Goal: Obtain resource: Download file/media

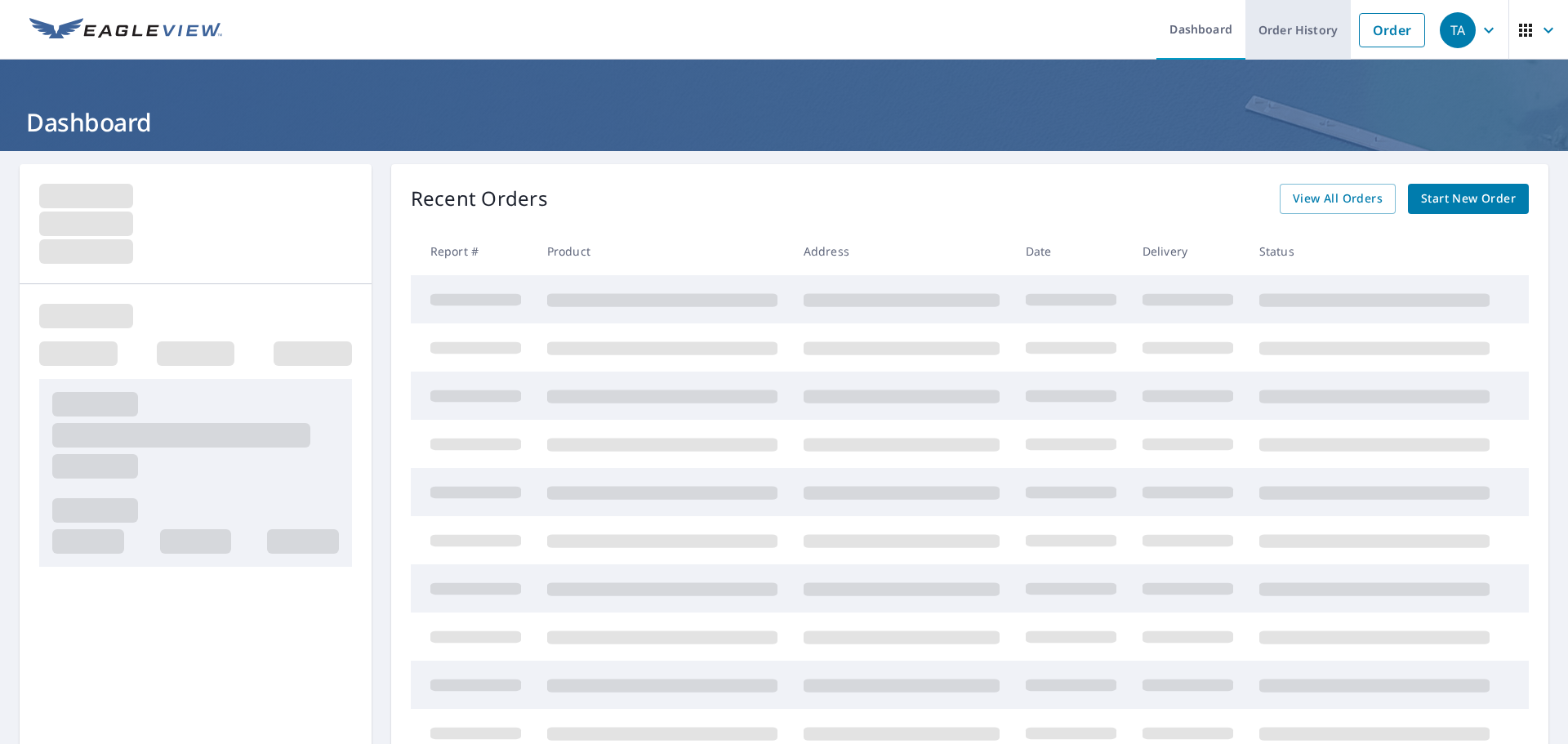
click at [1270, 25] on link "Order History" at bounding box center [1298, 29] width 106 height 59
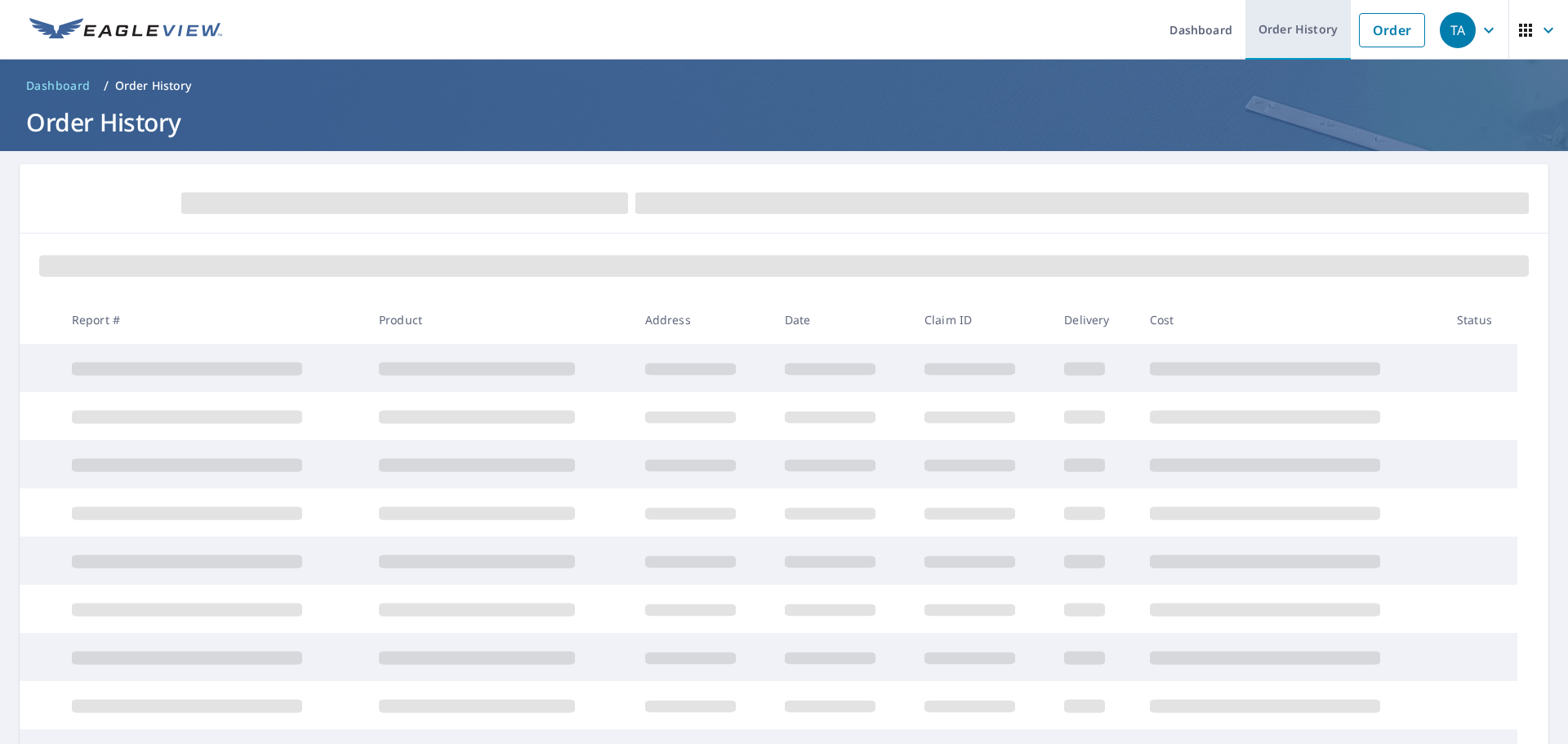
click at [1286, 36] on link "Order History" at bounding box center [1298, 29] width 106 height 59
click at [961, 191] on form at bounding box center [784, 202] width 1490 height 36
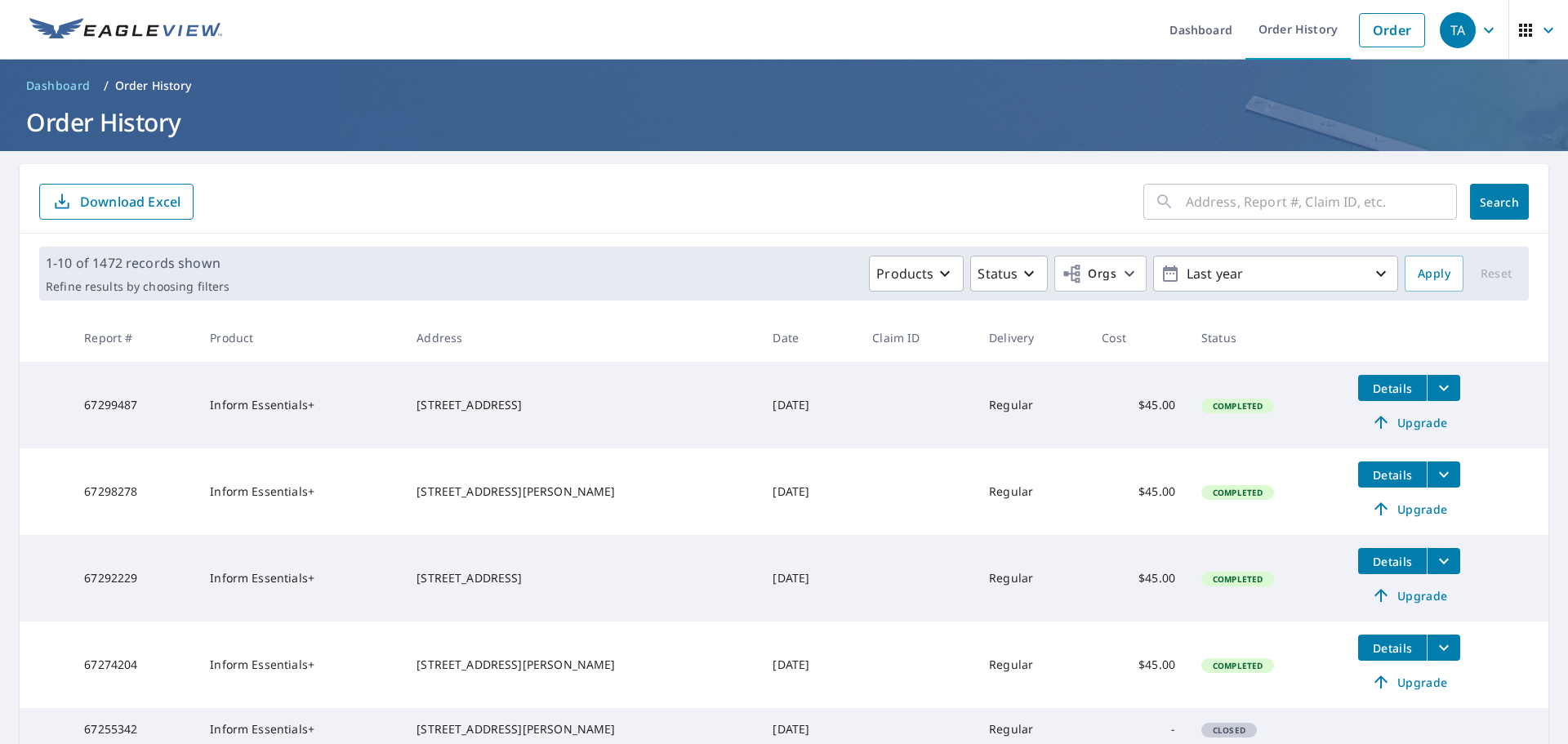
click at [1196, 202] on input "text" at bounding box center [1322, 201] width 271 height 45
paste input "12 Calrton Dr"
type input "12 Calrton Dr"
click button "Search" at bounding box center [1499, 202] width 59 height 36
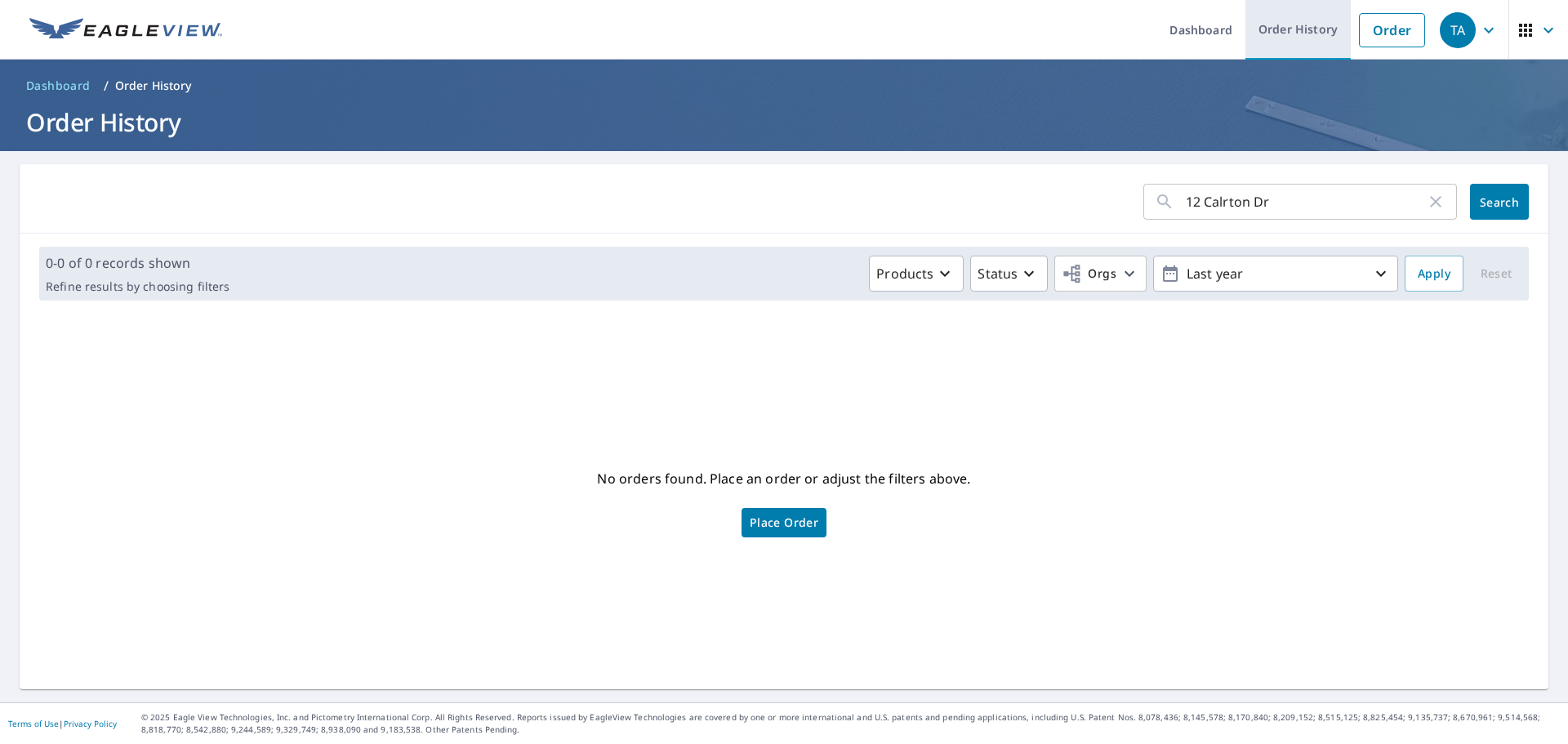
click at [1262, 43] on link "Order History" at bounding box center [1298, 29] width 106 height 59
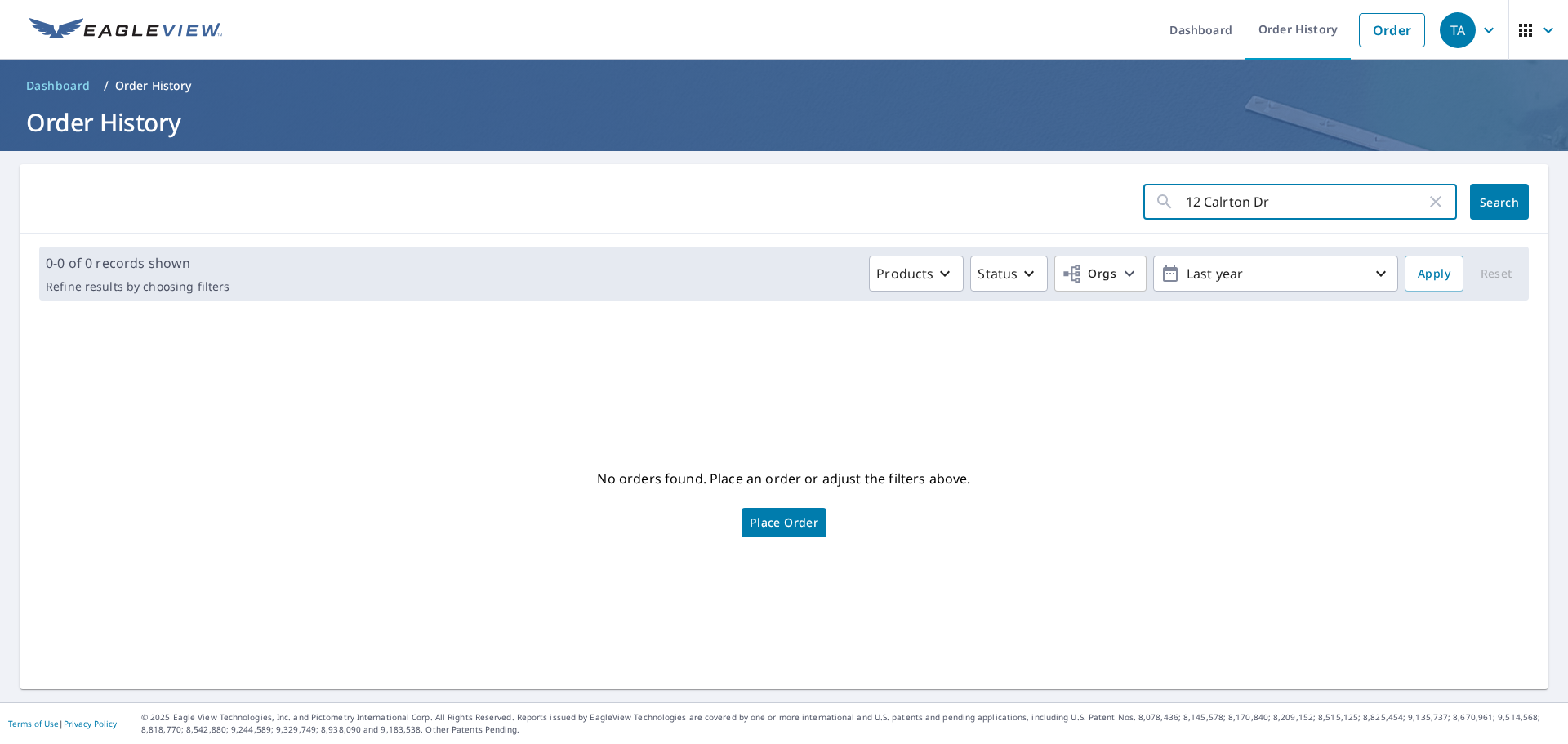
click at [1262, 209] on input "12 Calrton Dr" at bounding box center [1306, 201] width 240 height 45
drag, startPoint x: 1266, startPoint y: 199, endPoint x: 1237, endPoint y: 225, distance: 38.9
click at [1242, 201] on input "12 Calrton Dr" at bounding box center [1306, 201] width 240 height 45
type input "12 Calrton"
click button "Search" at bounding box center [1499, 202] width 59 height 36
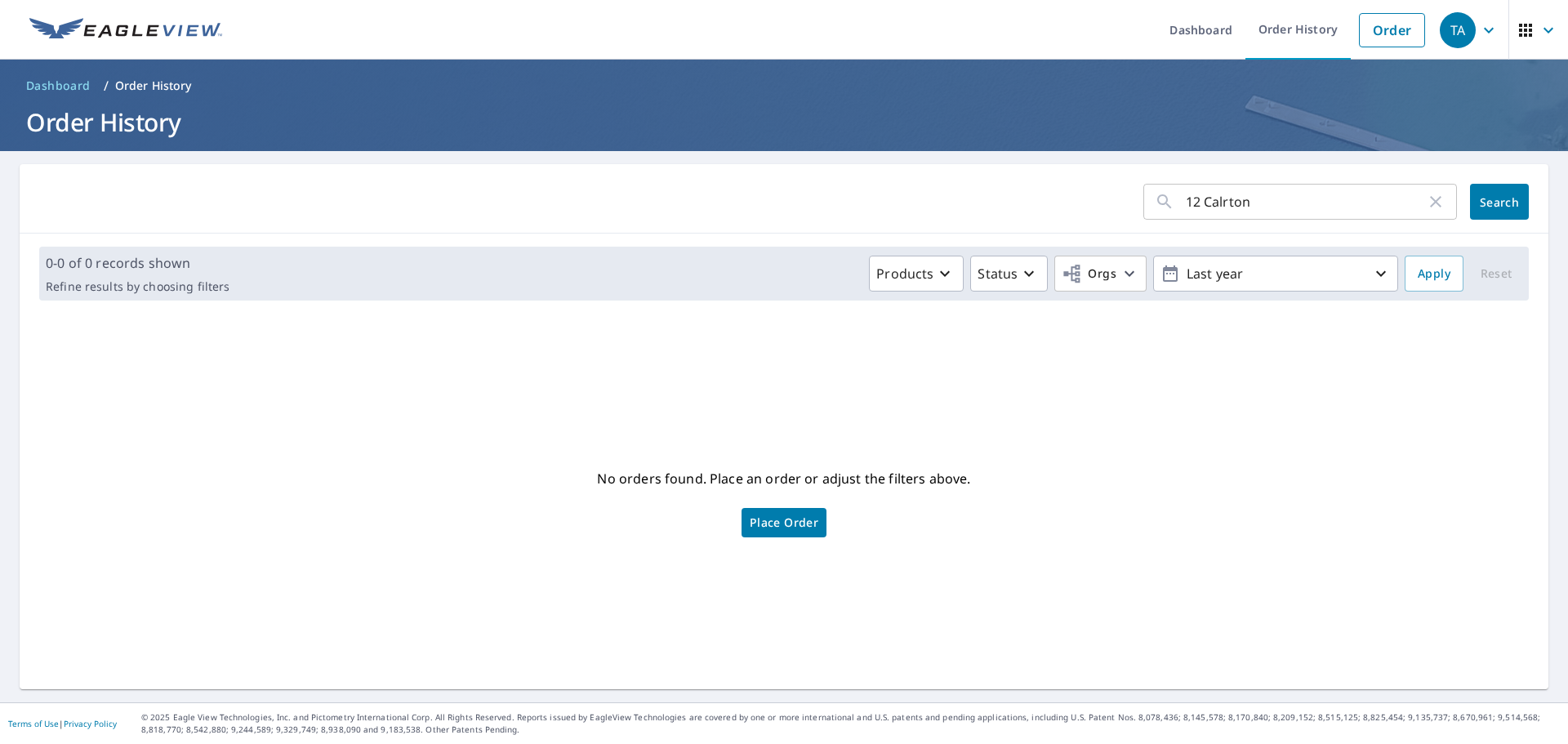
drag, startPoint x: 1209, startPoint y: 201, endPoint x: 1217, endPoint y: 209, distance: 11.3
click at [1211, 201] on input "12 Calrton" at bounding box center [1306, 201] width 240 height 45
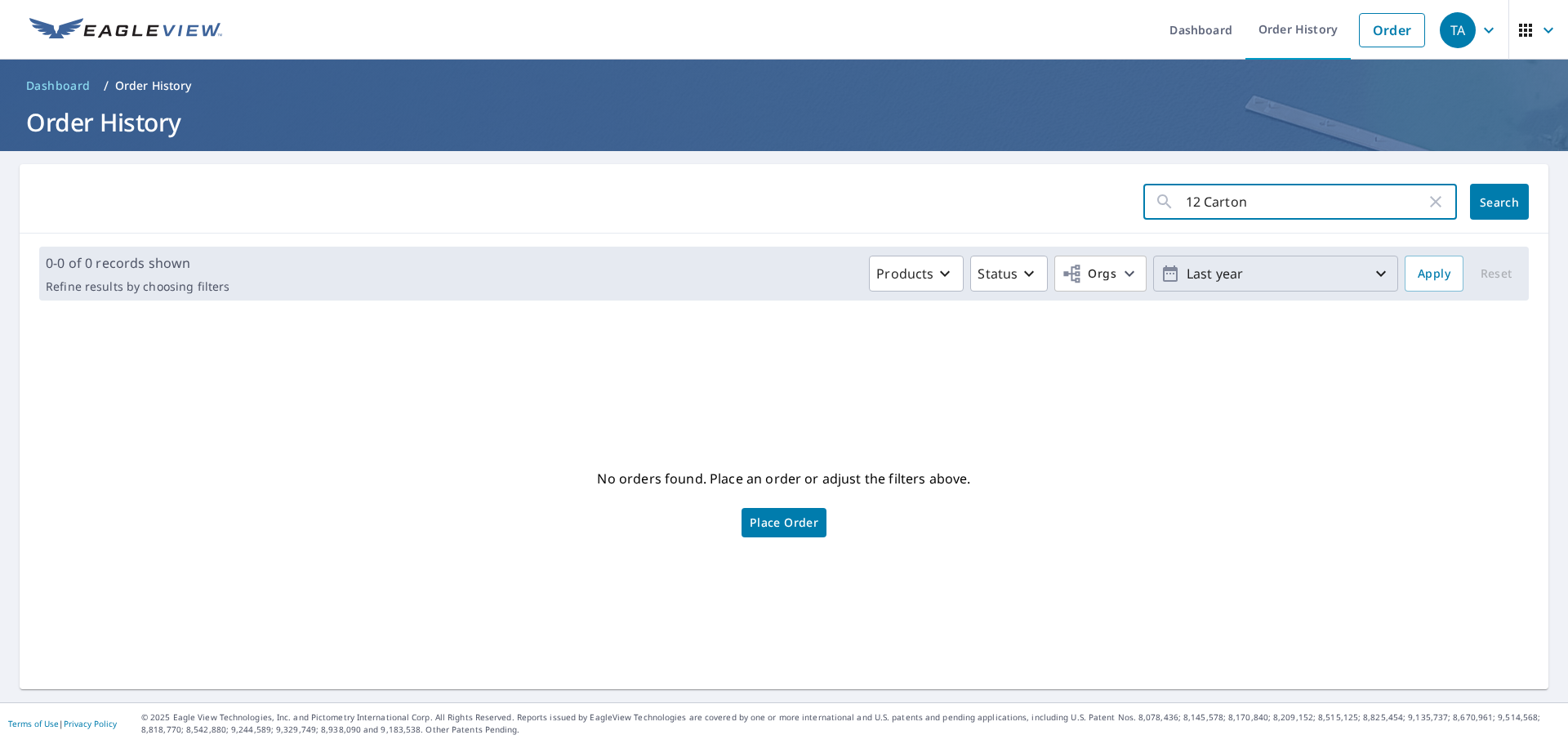
type input "12 Carlton"
click button "Search" at bounding box center [1499, 202] width 59 height 36
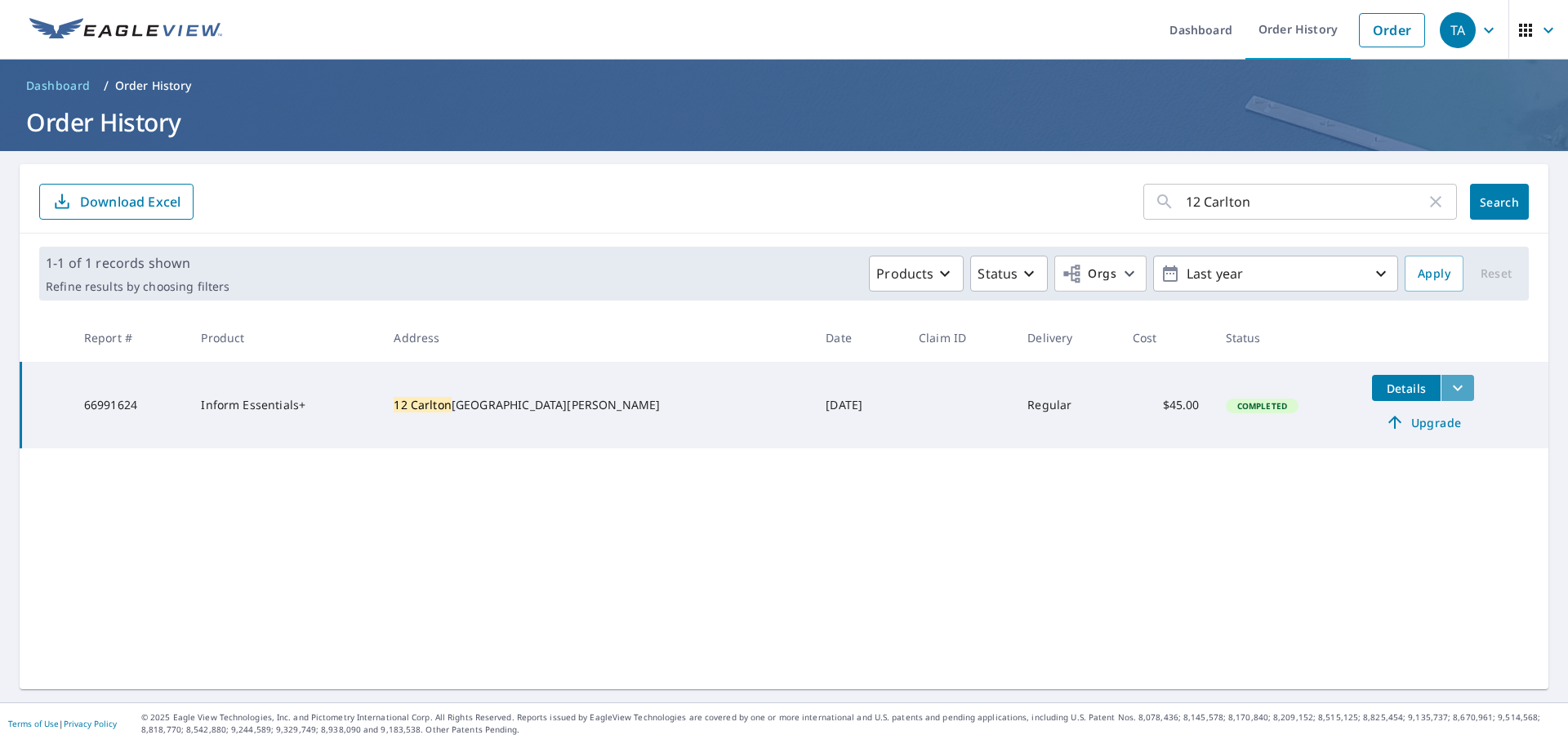
drag, startPoint x: 1422, startPoint y: 387, endPoint x: 1367, endPoint y: 316, distance: 89.8
click at [1448, 386] on icon "filesDropdownBtn-66991624" at bounding box center [1457, 388] width 20 height 20
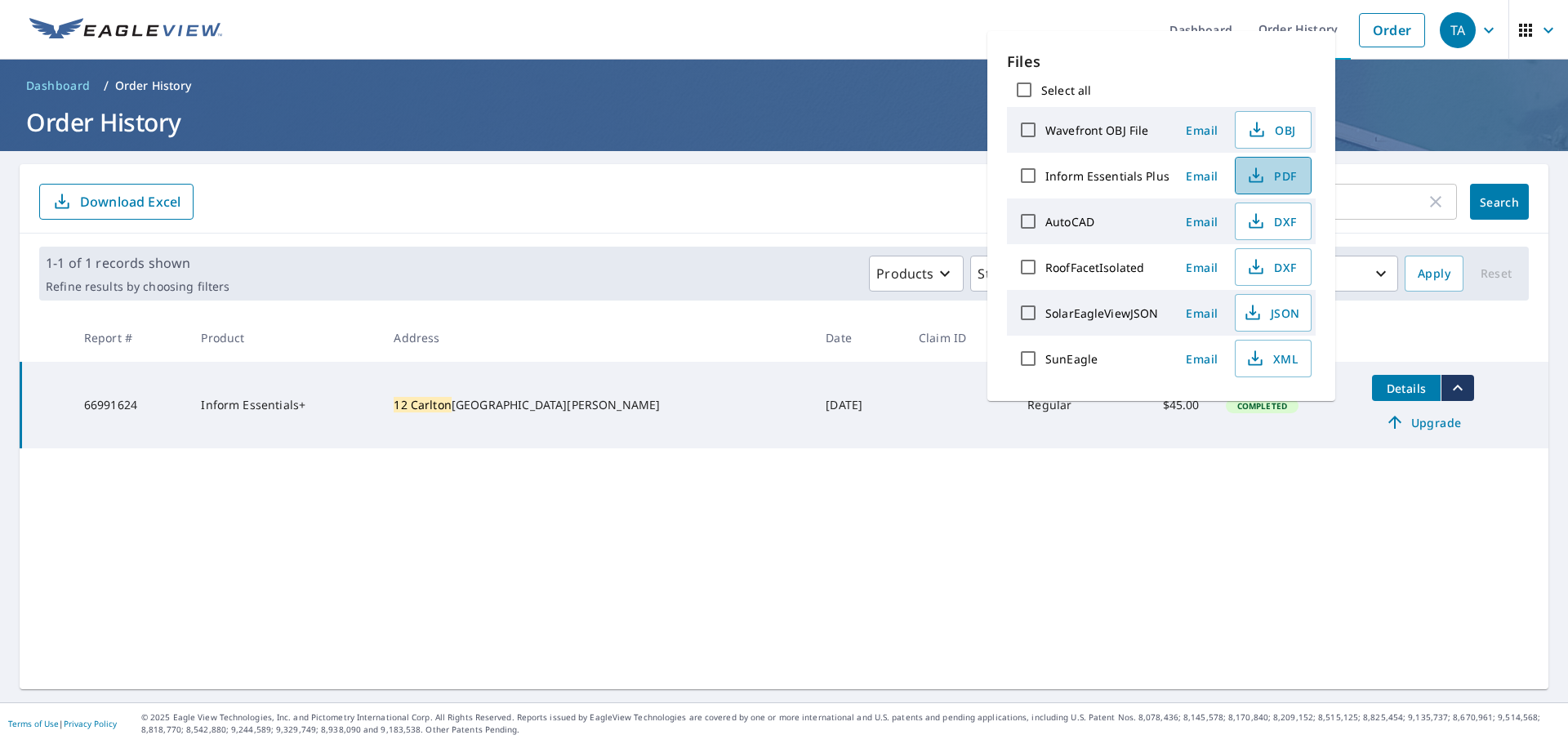
click at [1276, 179] on span "PDF" at bounding box center [1271, 175] width 52 height 20
click at [1272, 269] on span "DXF" at bounding box center [1271, 267] width 52 height 20
drag, startPoint x: 772, startPoint y: 639, endPoint x: 802, endPoint y: 621, distance: 35.0
click at [772, 639] on div "12 Carlton ​ Search Download Excel 1-1 of 1 records shown Refine results by cho…" at bounding box center [784, 426] width 1529 height 525
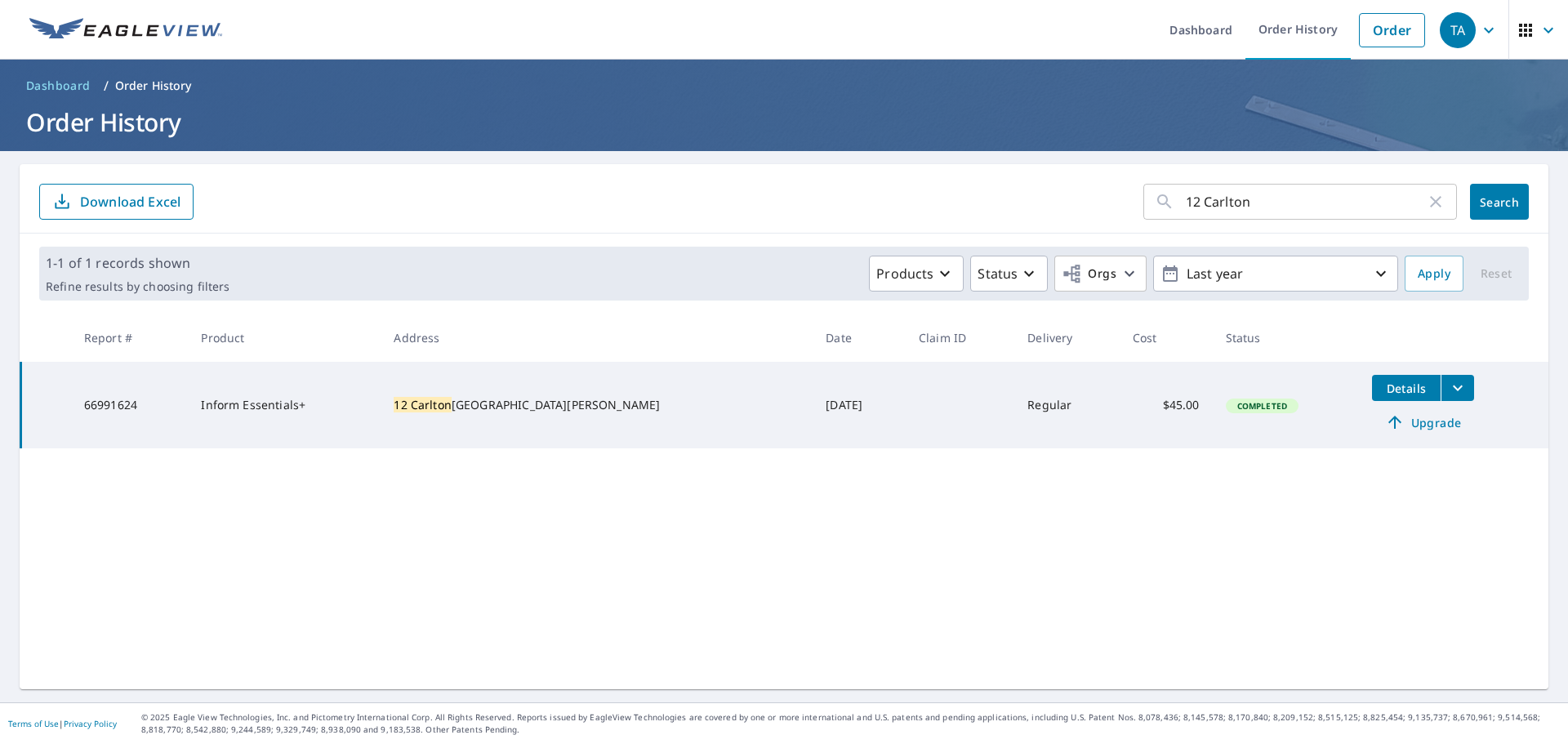
drag, startPoint x: 1413, startPoint y: 384, endPoint x: 1395, endPoint y: 380, distance: 18.4
click at [1448, 385] on icon "filesDropdownBtn-66991624" at bounding box center [1457, 388] width 20 height 20
